Goal: Information Seeking & Learning: Learn about a topic

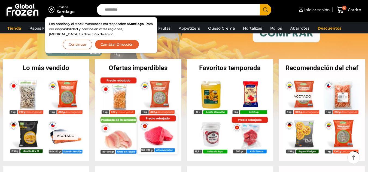
scroll to position [82, 0]
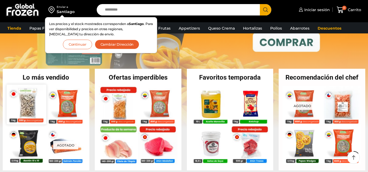
click at [33, 108] on img at bounding box center [26, 104] width 39 height 39
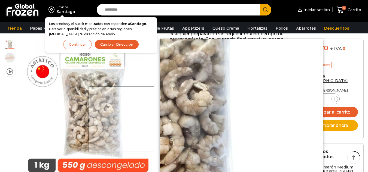
scroll to position [136, 0]
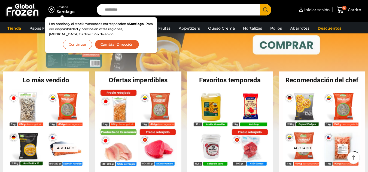
click at [68, 11] on div "Santiago" at bounding box center [66, 11] width 18 height 5
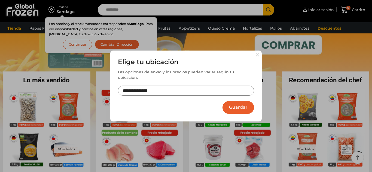
click at [234, 89] on input "**********" at bounding box center [186, 91] width 136 height 10
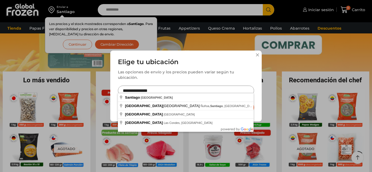
click at [258, 57] on button at bounding box center [257, 54] width 3 height 3
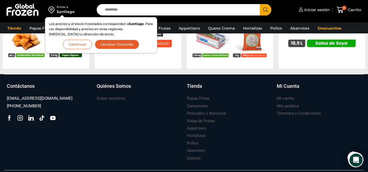
scroll to position [597, 0]
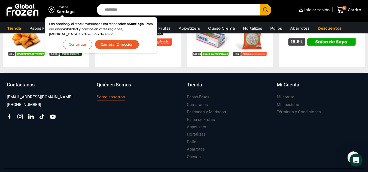
click at [111, 96] on h3 "Sobre nosotros" at bounding box center [111, 98] width 28 height 6
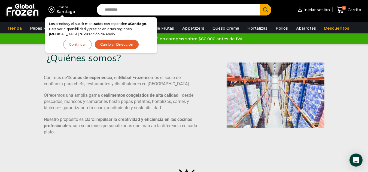
click at [221, 64] on div "¿Quiénes somos? Con más de 18 años de experiencia , en Global Frozen somos el s…" at bounding box center [184, 95] width 286 height 102
